Goal: Information Seeking & Learning: Understand process/instructions

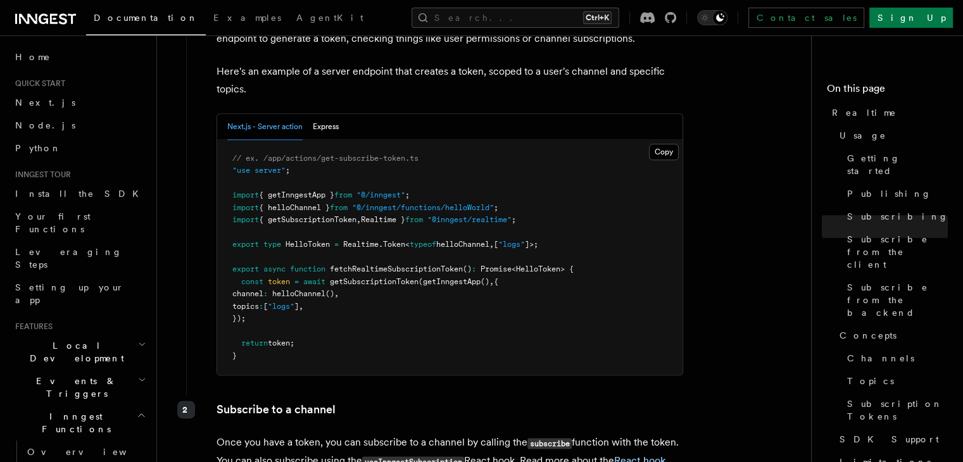
scroll to position [1633, 0]
click at [330, 115] on button "Express" at bounding box center [326, 128] width 26 height 26
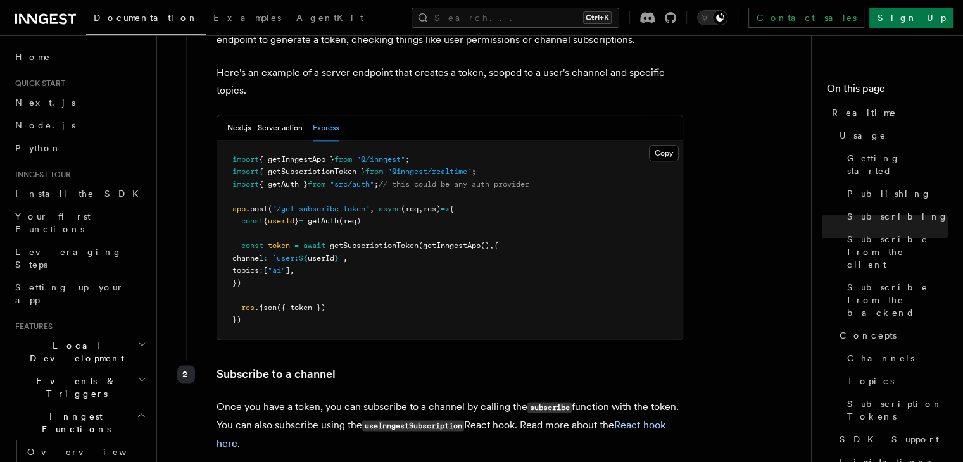
click at [442, 241] on span "getInngestApp" at bounding box center [452, 245] width 58 height 9
drag, startPoint x: 442, startPoint y: 216, endPoint x: 491, endPoint y: 222, distance: 49.8
click at [491, 222] on pre "import { getInngestApp } from "@/inngest" ; import { getSubscriptionToken } fro…" at bounding box center [449, 240] width 465 height 198
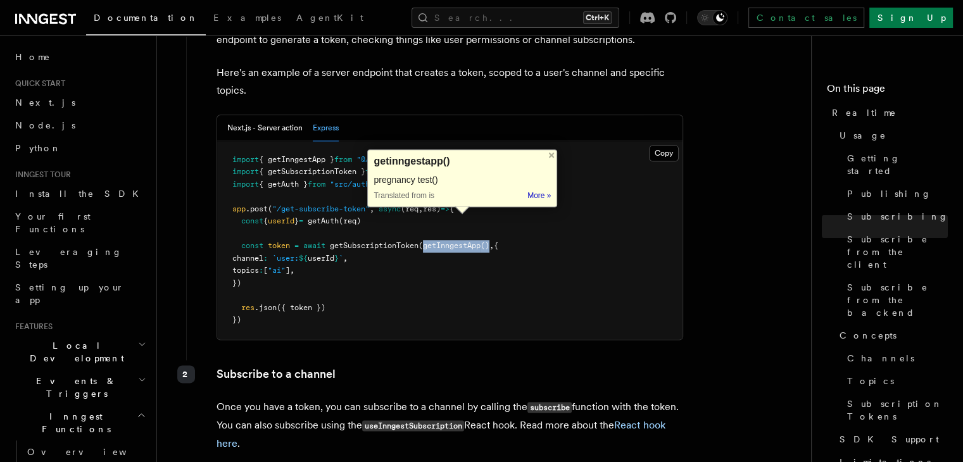
click at [491, 222] on pre "import { getInngestApp } from "@/inngest" ; import { getSubscriptionToken } fro…" at bounding box center [449, 240] width 465 height 198
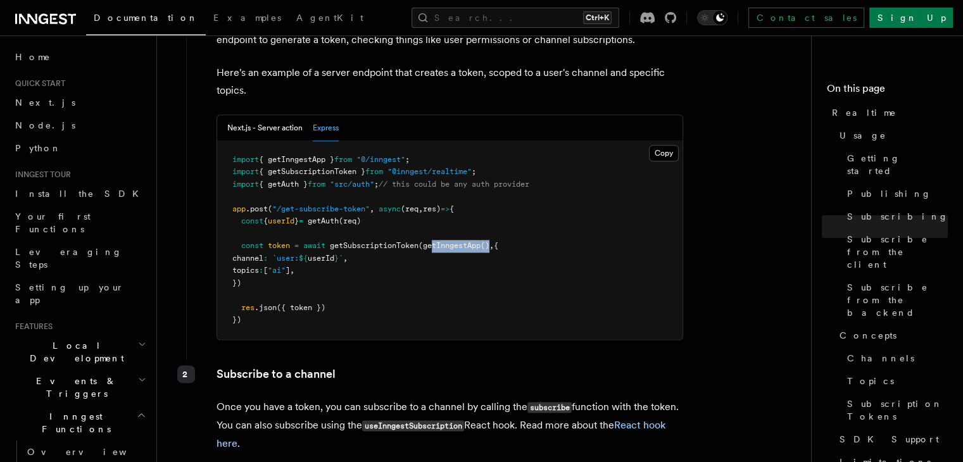
drag, startPoint x: 496, startPoint y: 218, endPoint x: 436, endPoint y: 218, distance: 60.8
click at [436, 241] on span "const token = await getSubscriptionToken ( getInngestApp () , {" at bounding box center [365, 245] width 266 height 9
click at [435, 223] on pre "import { getInngestApp } from "@/inngest" ; import { getSubscriptionToken } fro…" at bounding box center [449, 240] width 465 height 198
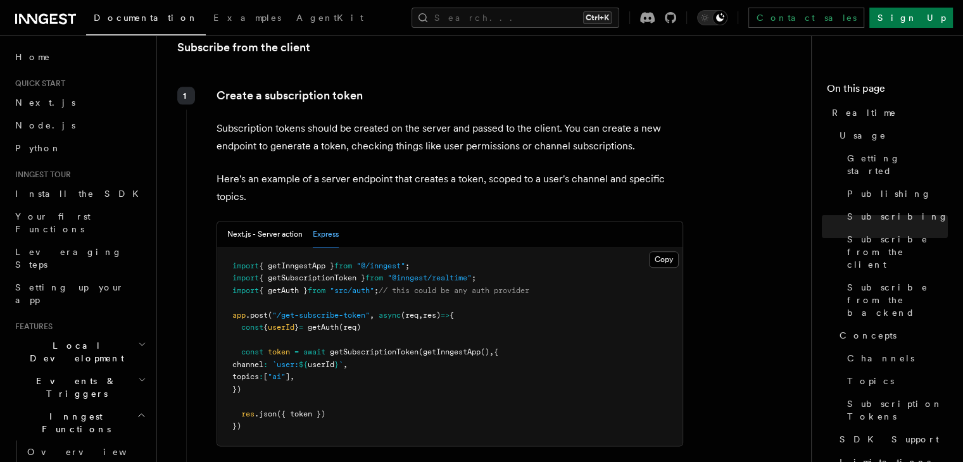
scroll to position [1527, 0]
click at [305, 261] on span "{ getInngestApp }" at bounding box center [296, 265] width 75 height 9
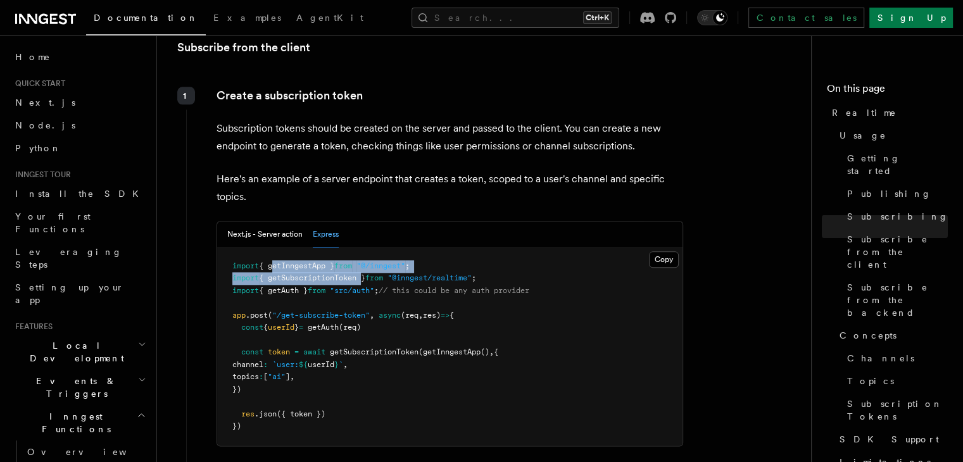
drag, startPoint x: 305, startPoint y: 241, endPoint x: 328, endPoint y: 244, distance: 23.6
click at [328, 248] on pre "import { getInngestApp } from "@/inngest" ; import { getSubscriptionToken } fro…" at bounding box center [449, 347] width 465 height 198
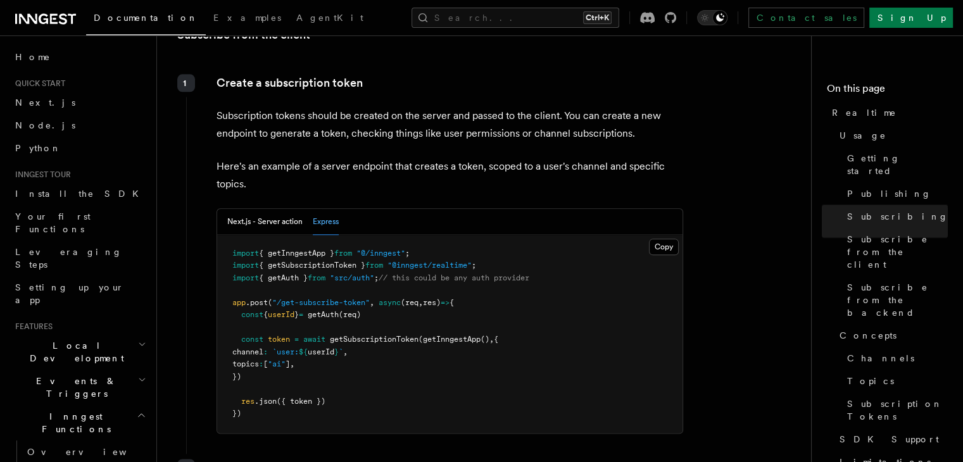
scroll to position [1540, 0]
click at [279, 209] on button "Next.js - Server action" at bounding box center [264, 222] width 75 height 26
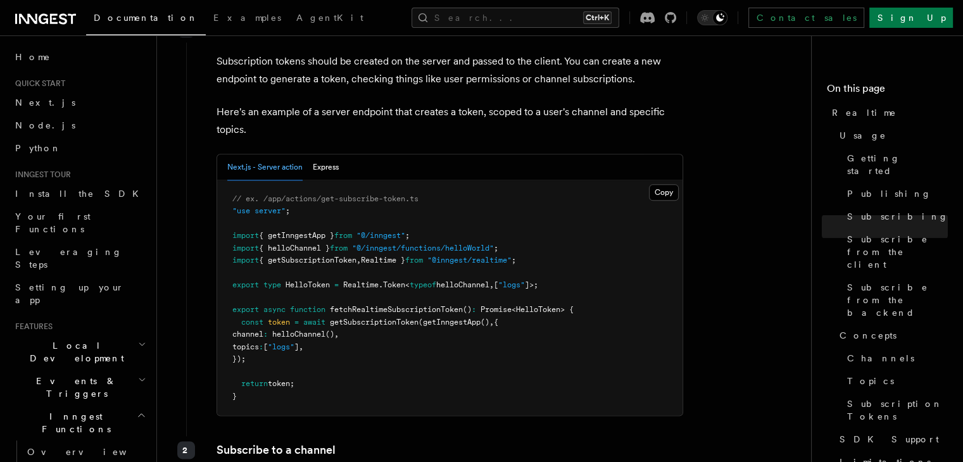
scroll to position [1595, 0]
click at [463, 317] on span "getInngestApp" at bounding box center [452, 321] width 58 height 9
drag, startPoint x: 463, startPoint y: 292, endPoint x: 491, endPoint y: 296, distance: 28.7
click at [491, 317] on span "const token = await getSubscriptionToken ( getInngestApp () , {" at bounding box center [365, 321] width 266 height 9
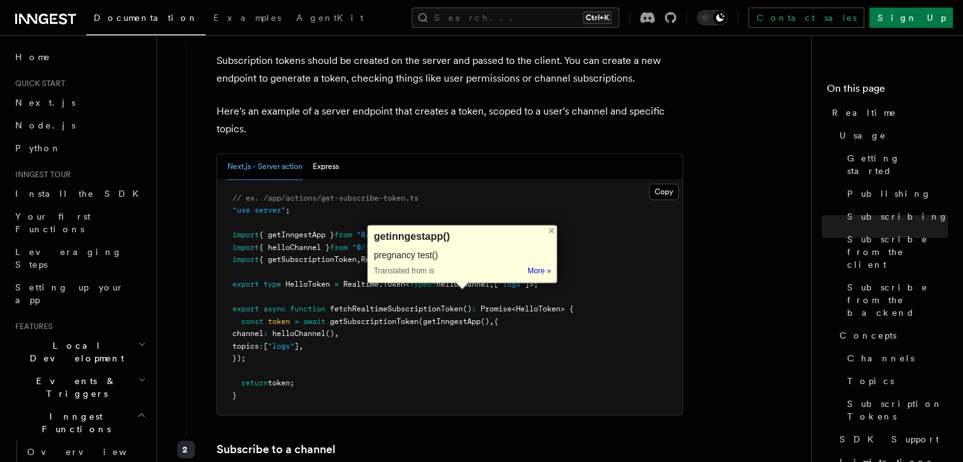
click at [461, 351] on pre "// ex. /app/actions/get-subscribe-token.ts "use server" ; import { getInngestAp…" at bounding box center [449, 298] width 465 height 236
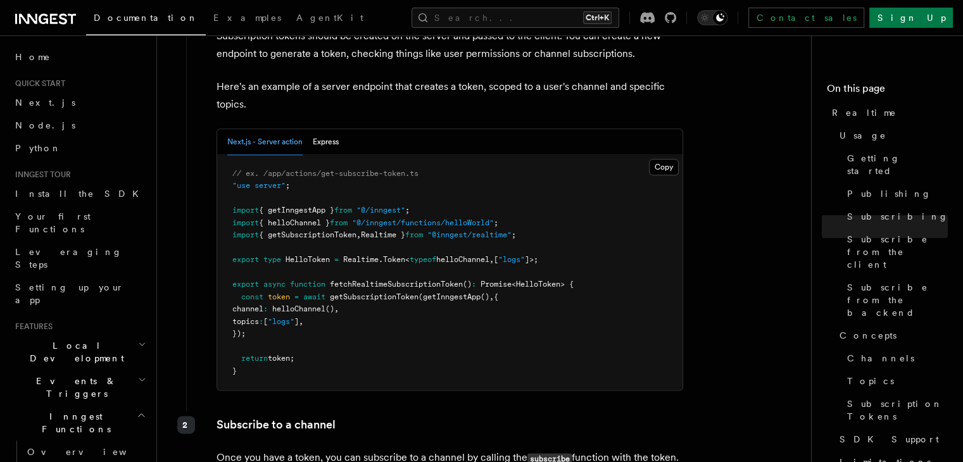
scroll to position [1618, 0]
click at [317, 130] on button "Express" at bounding box center [326, 143] width 26 height 26
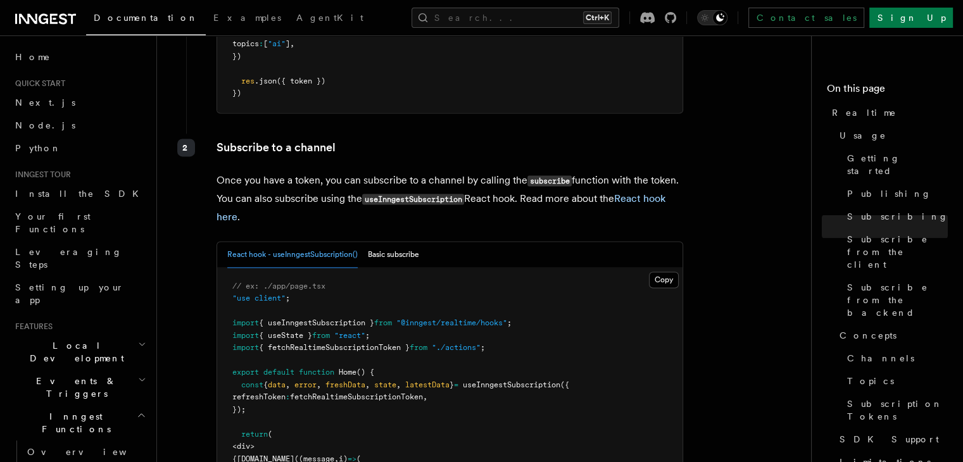
scroll to position [1889, 0]
